Goal: Task Accomplishment & Management: Use online tool/utility

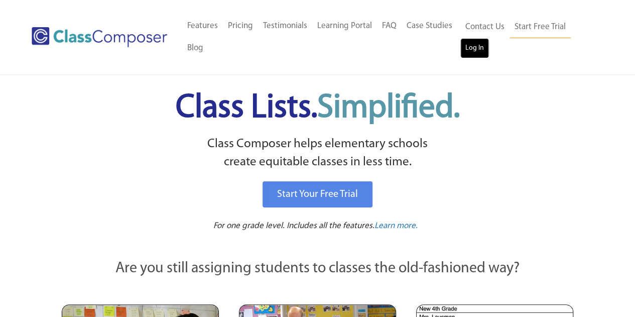
click at [473, 55] on link "Log In" at bounding box center [475, 48] width 29 height 20
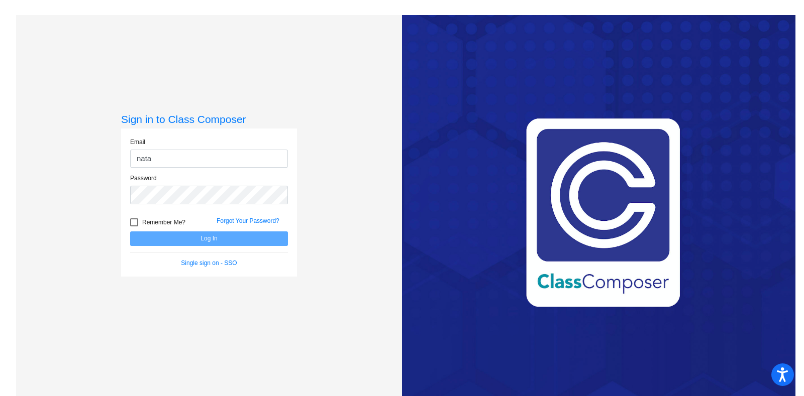
type input "natalie.sonneville@victorschools.org"
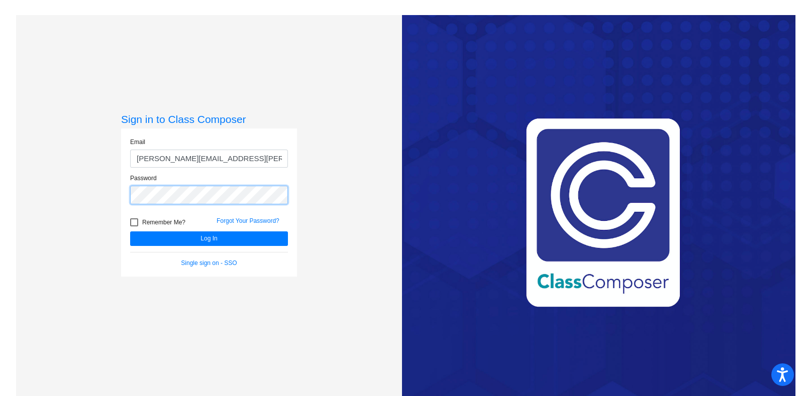
click at [130, 232] on button "Log In" at bounding box center [209, 239] width 158 height 15
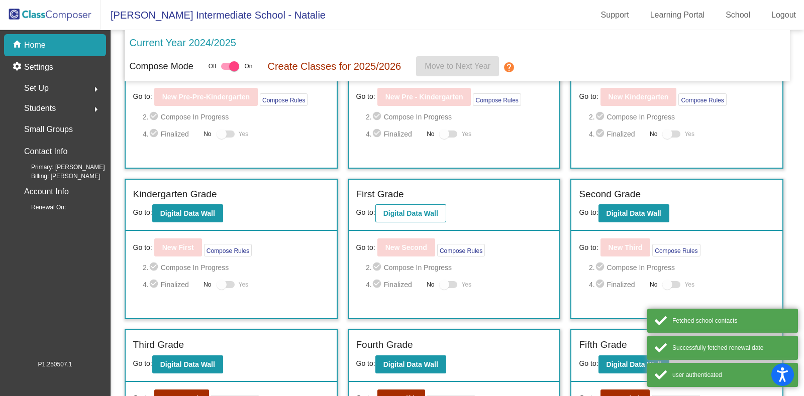
scroll to position [188, 0]
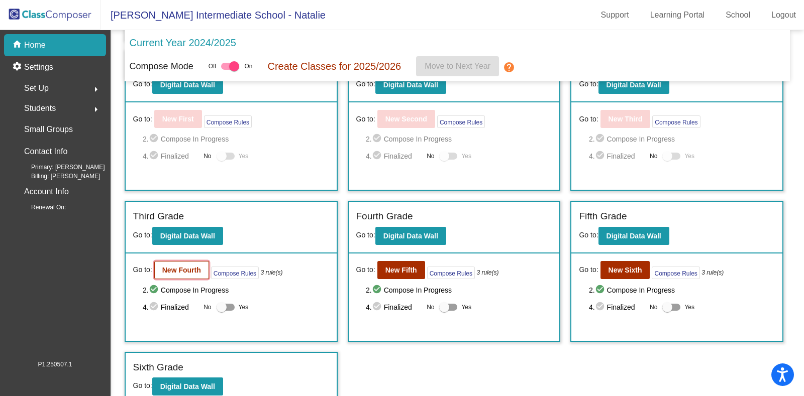
click at [184, 266] on b "New Fourth" at bounding box center [181, 270] width 39 height 8
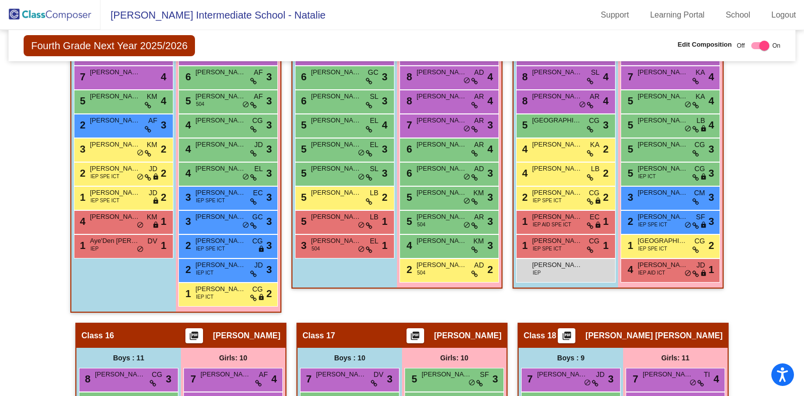
scroll to position [2134, 0]
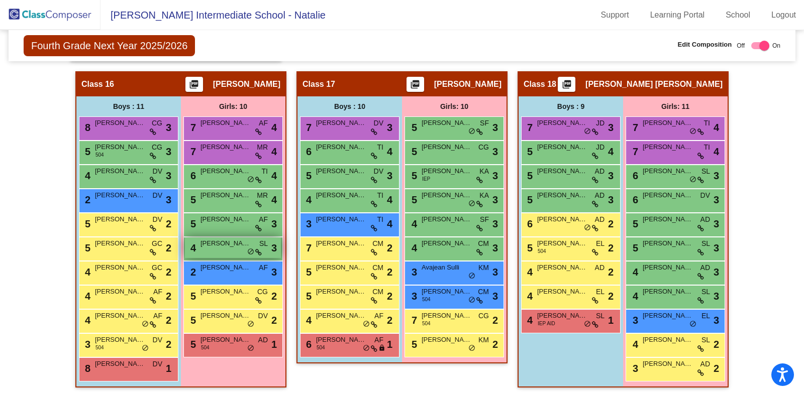
click at [216, 244] on div "4 Zoe Moore SL lock do_not_disturb_alt 3" at bounding box center [233, 248] width 96 height 21
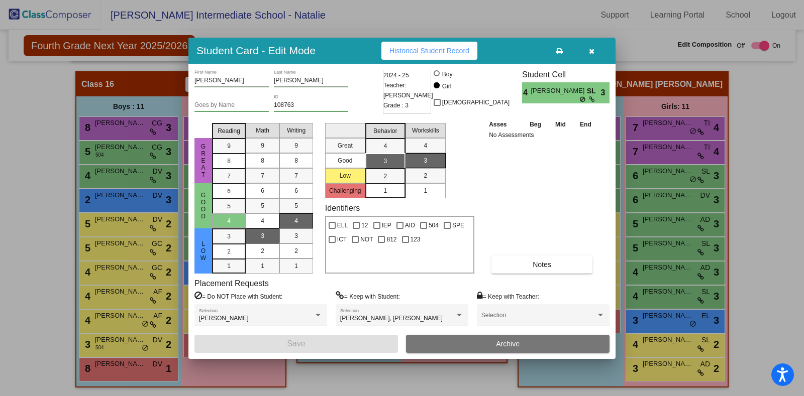
click at [589, 50] on icon "button" at bounding box center [592, 51] width 6 height 7
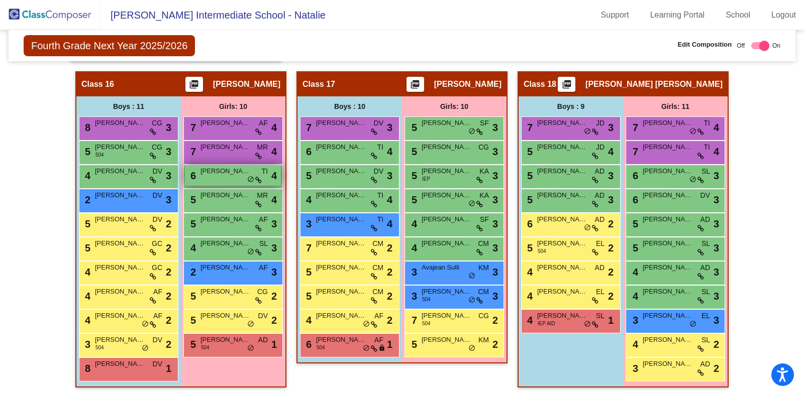
click at [222, 171] on div "6 Harper Miller TI lock do_not_disturb_alt 4" at bounding box center [233, 175] width 96 height 21
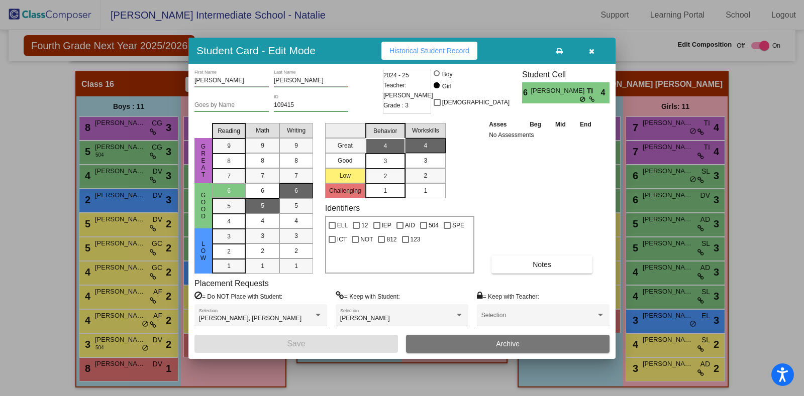
click at [595, 52] on button "button" at bounding box center [591, 51] width 32 height 18
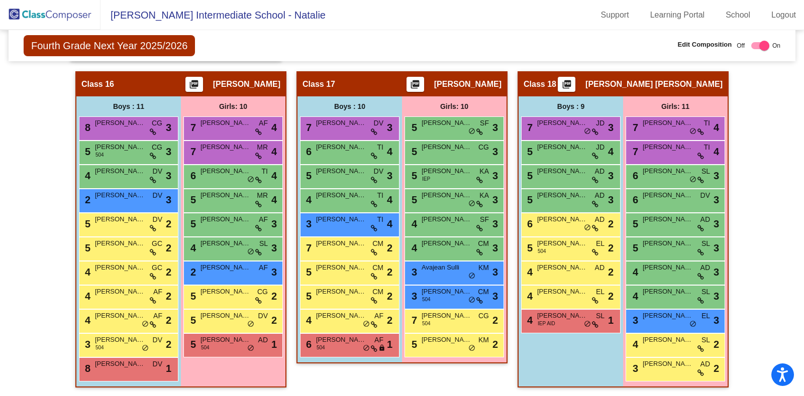
click at [376, 376] on div "Class 17 picture_as_pdf Jennifer Garland Add Student First Name Last Name Stude…" at bounding box center [401, 234] width 211 height 326
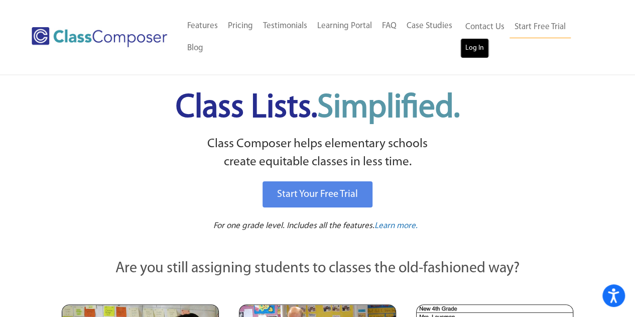
click at [475, 52] on link "Log In" at bounding box center [475, 48] width 29 height 20
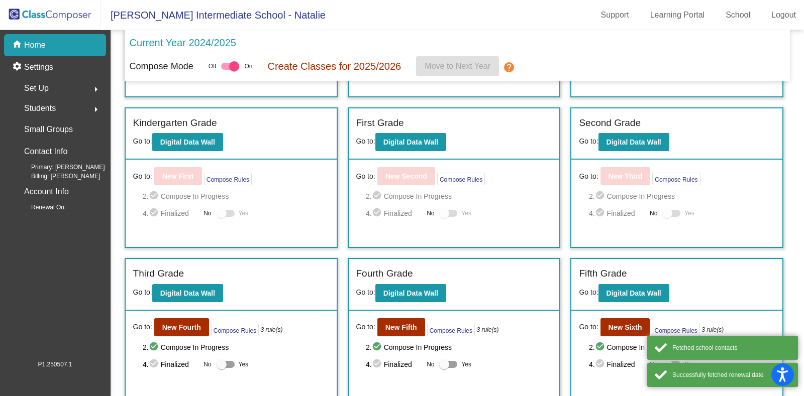
scroll to position [194, 0]
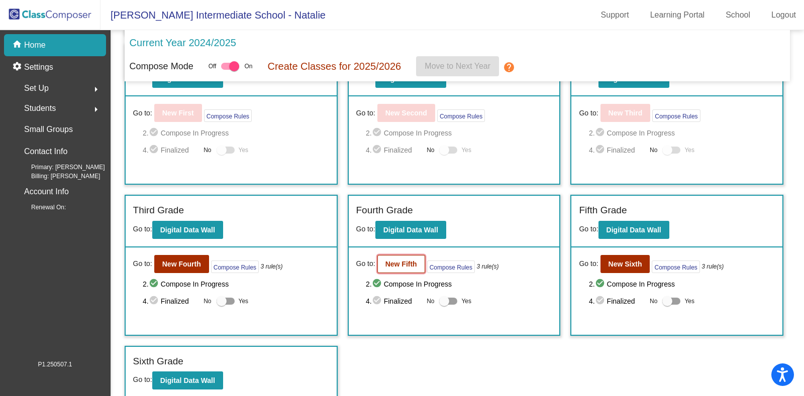
click at [392, 267] on button "New Fifth" at bounding box center [401, 264] width 48 height 18
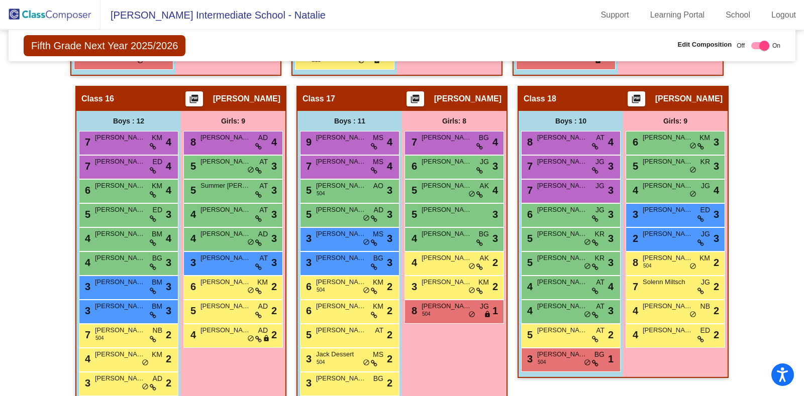
scroll to position [2001, 0]
